Goal: Task Accomplishment & Management: Complete application form

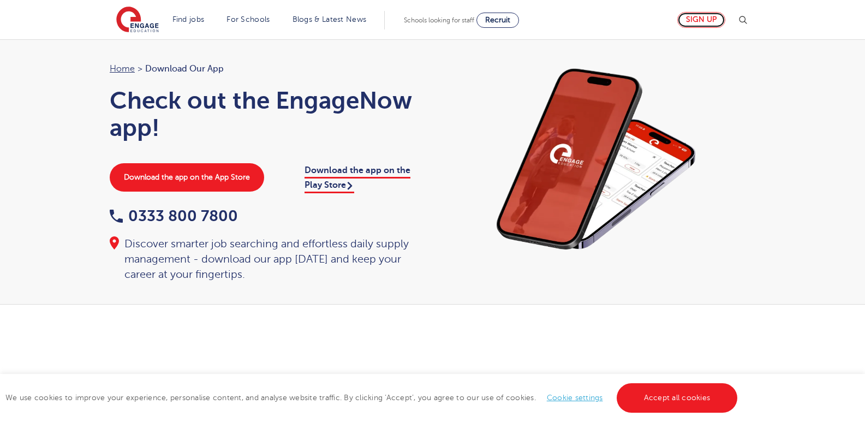
click at [703, 18] on link "Sign up" at bounding box center [701, 20] width 48 height 16
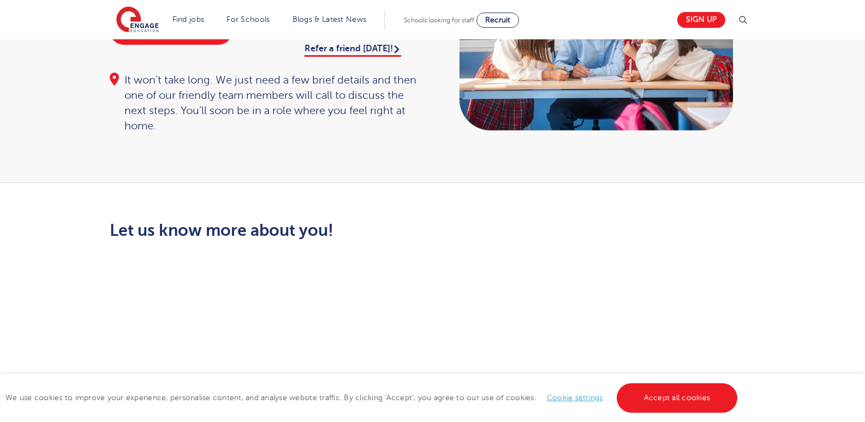
scroll to position [164, 0]
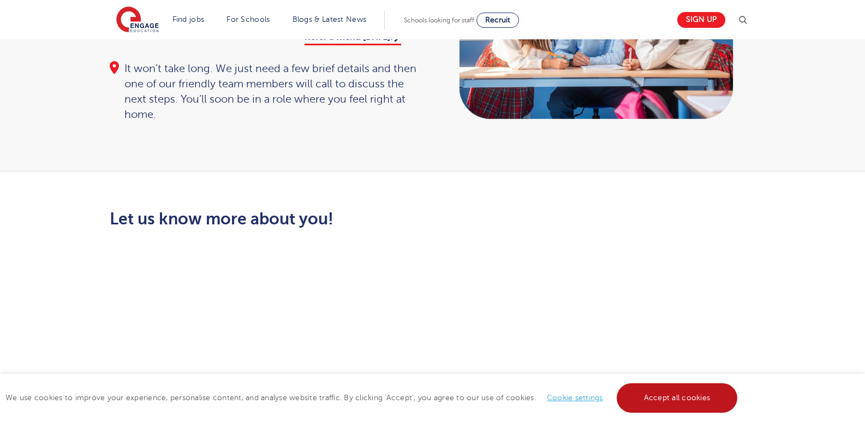
click at [647, 397] on link "Accept all cookies" at bounding box center [676, 397] width 121 height 29
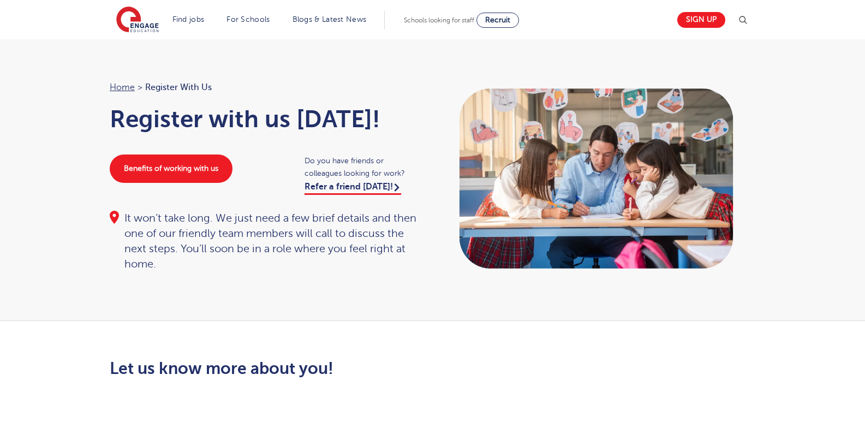
scroll to position [0, 0]
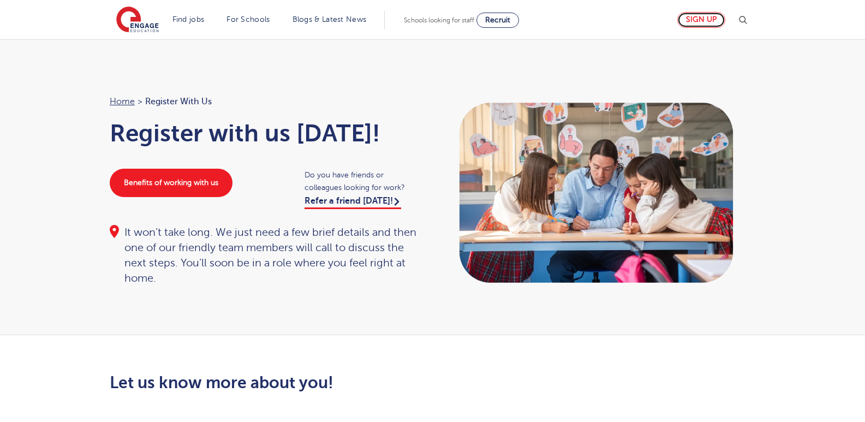
click at [707, 22] on link "Sign up" at bounding box center [701, 20] width 48 height 16
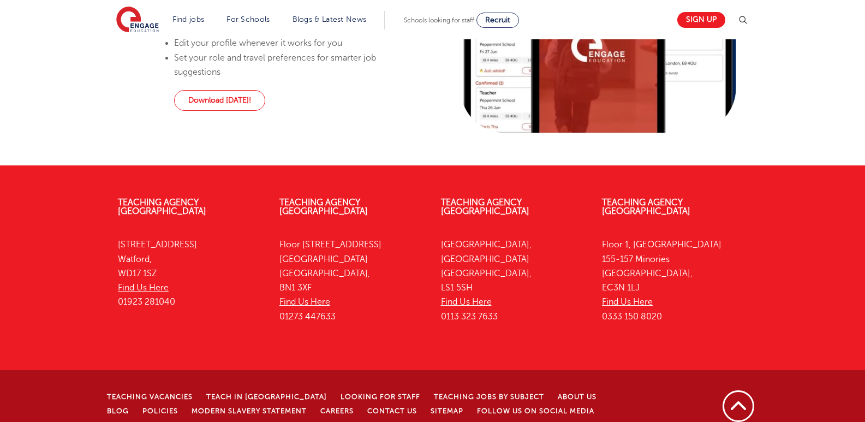
scroll to position [895, 0]
